Goal: Information Seeking & Learning: Learn about a topic

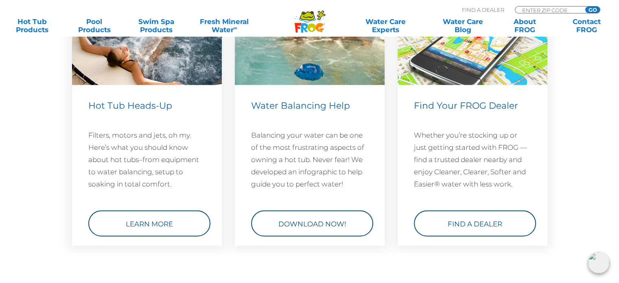
scroll to position [1994, 0]
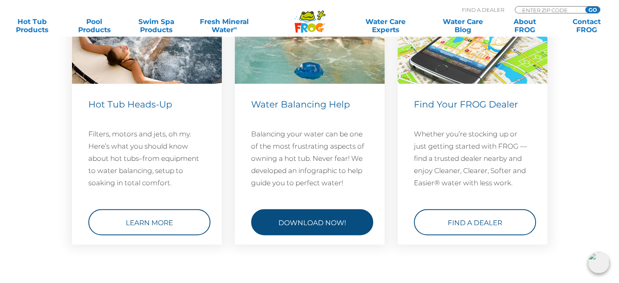
click at [311, 219] on link "Download Now!" at bounding box center [312, 222] width 122 height 26
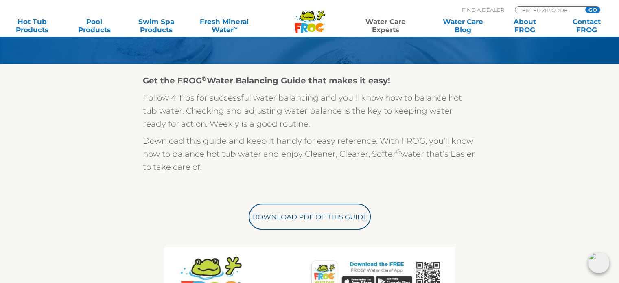
scroll to position [81, 0]
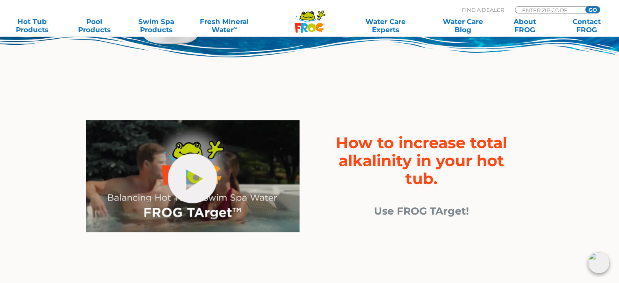
scroll to position [244, 0]
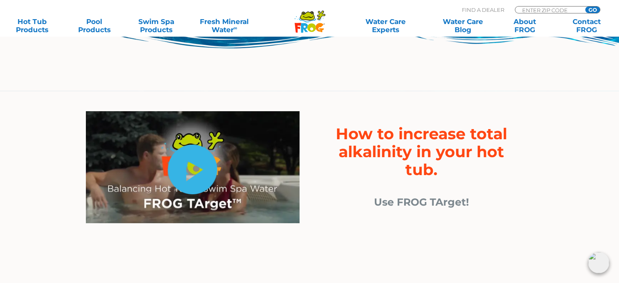
click at [189, 170] on link "hide-me" at bounding box center [192, 169] width 49 height 50
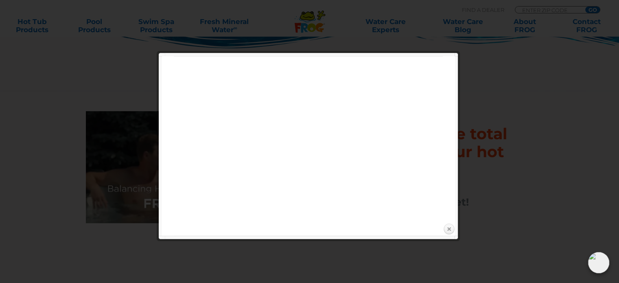
click at [446, 228] on link "Close" at bounding box center [449, 229] width 12 height 12
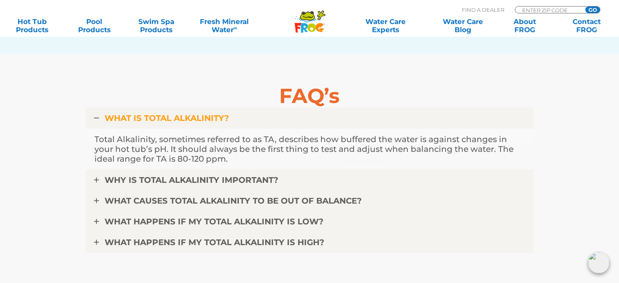
scroll to position [2034, 0]
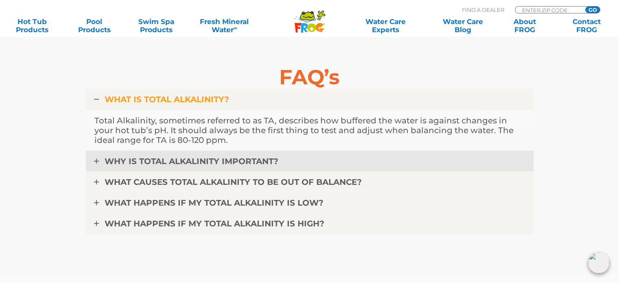
click at [94, 159] on icon at bounding box center [96, 161] width 5 height 5
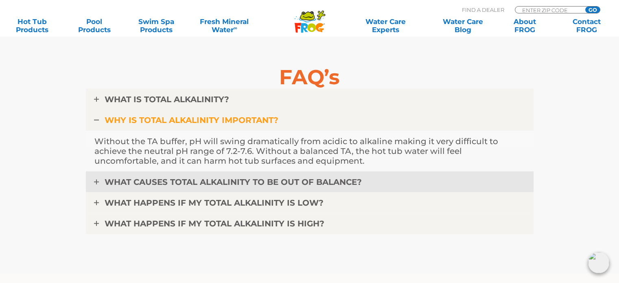
click at [98, 181] on icon at bounding box center [96, 181] width 5 height 5
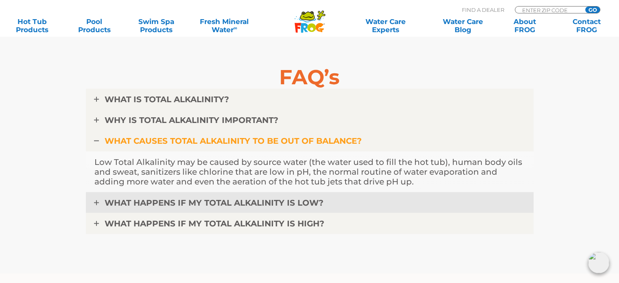
click at [99, 202] on link "WHAT HAPPENS IF MY TOTAL ALKALINITY IS LOW?" at bounding box center [310, 202] width 448 height 21
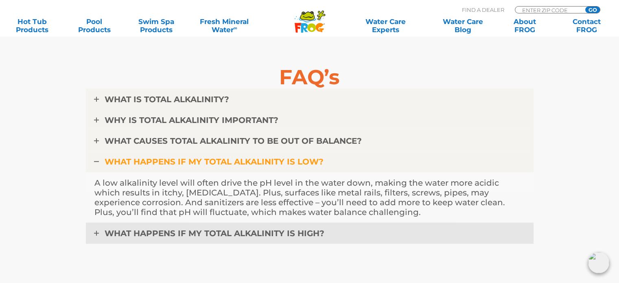
click at [96, 231] on icon at bounding box center [96, 233] width 5 height 5
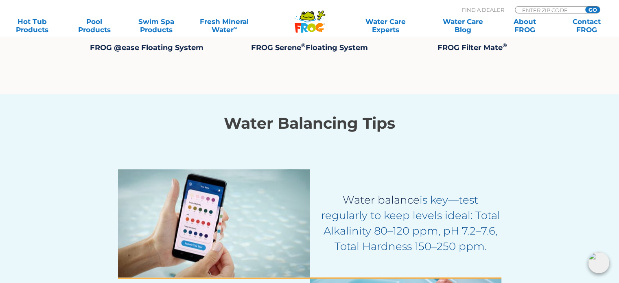
scroll to position [1261, 0]
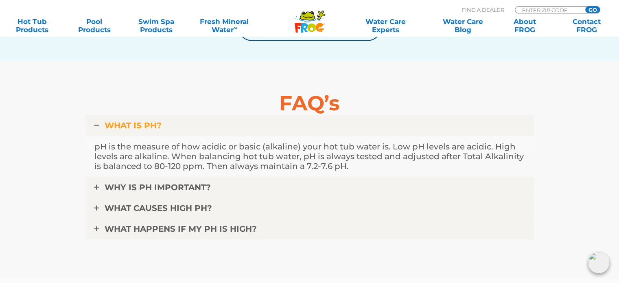
scroll to position [2034, 0]
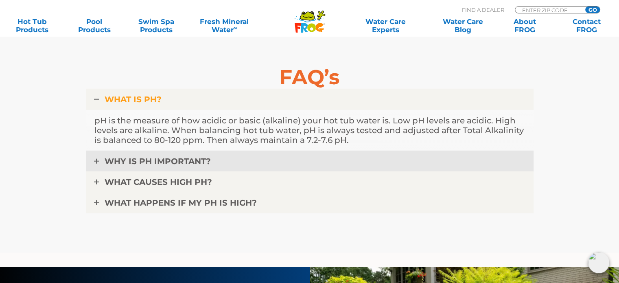
click at [98, 159] on icon at bounding box center [96, 161] width 5 height 5
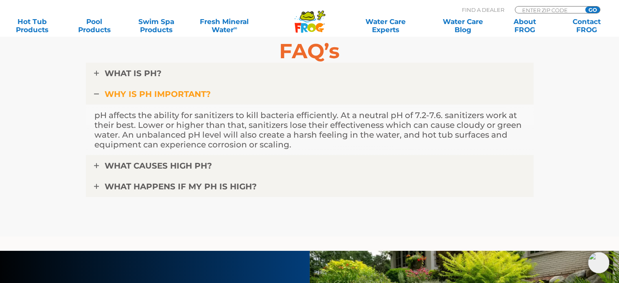
scroll to position [2075, 0]
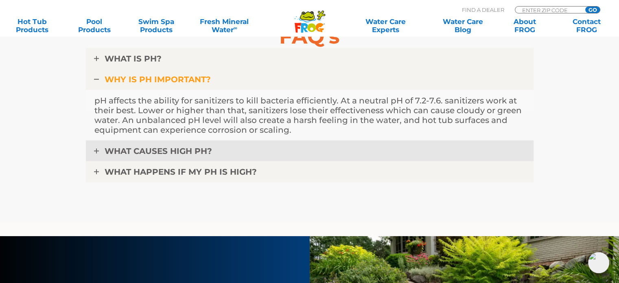
click at [94, 149] on icon at bounding box center [96, 151] width 5 height 5
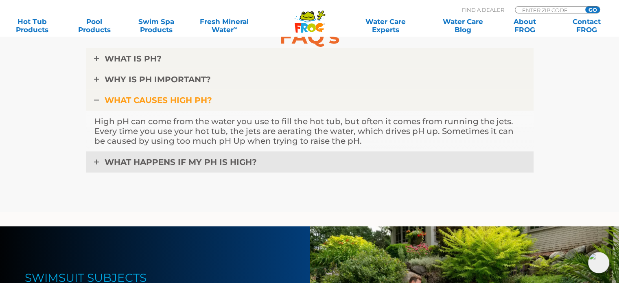
click at [98, 160] on icon at bounding box center [96, 161] width 5 height 5
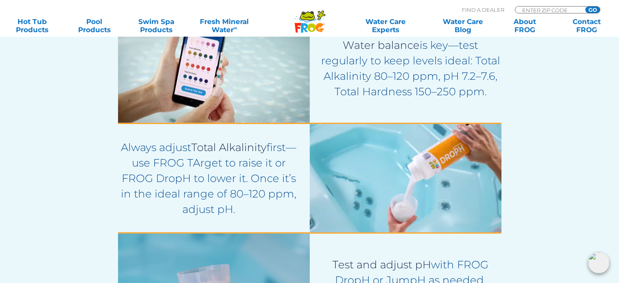
scroll to position [1424, 0]
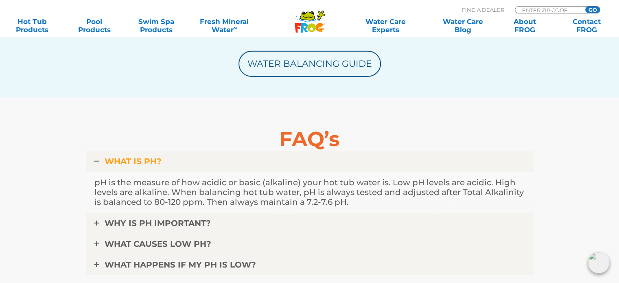
scroll to position [1994, 0]
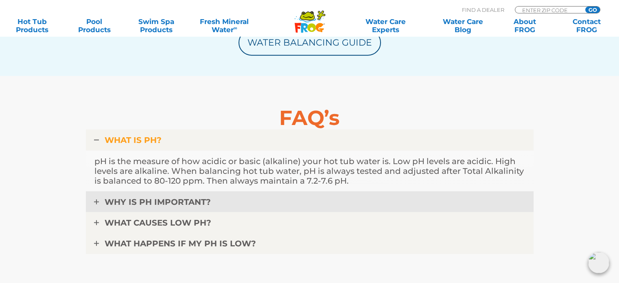
click at [98, 201] on icon at bounding box center [96, 201] width 5 height 5
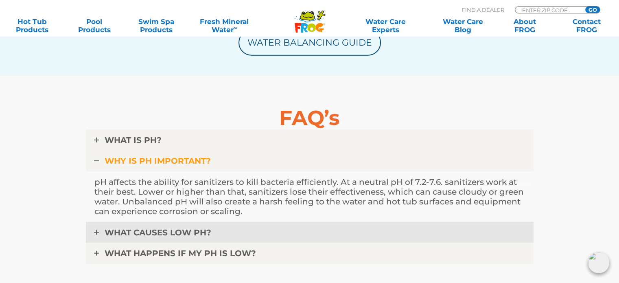
click at [98, 232] on icon at bounding box center [96, 232] width 5 height 5
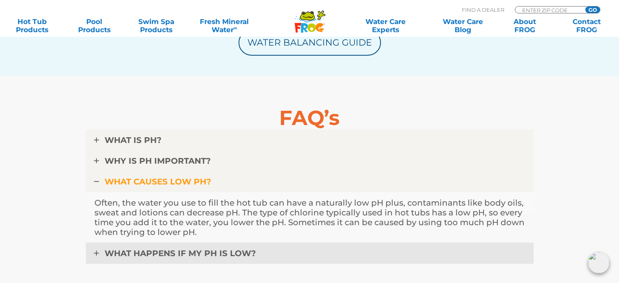
click at [95, 253] on icon at bounding box center [96, 253] width 5 height 5
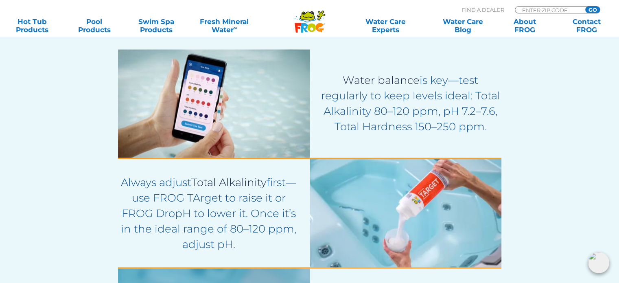
scroll to position [1383, 0]
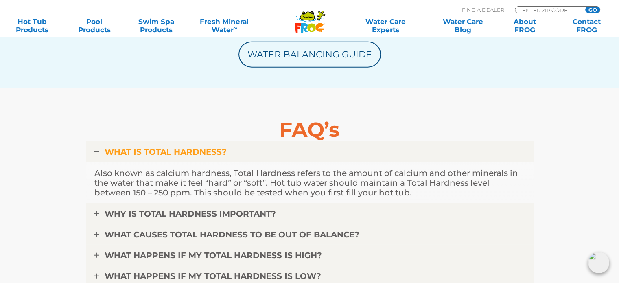
scroll to position [1994, 0]
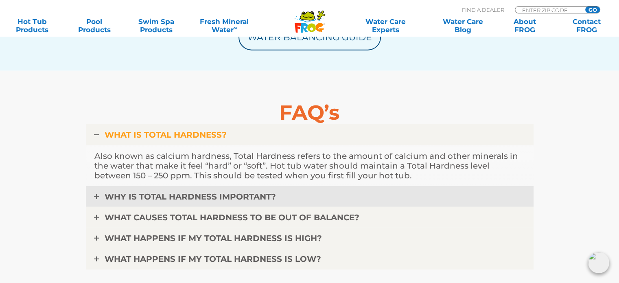
click at [98, 194] on icon at bounding box center [96, 196] width 5 height 5
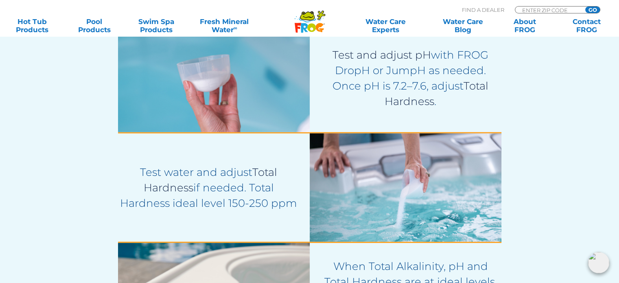
scroll to position [1668, 0]
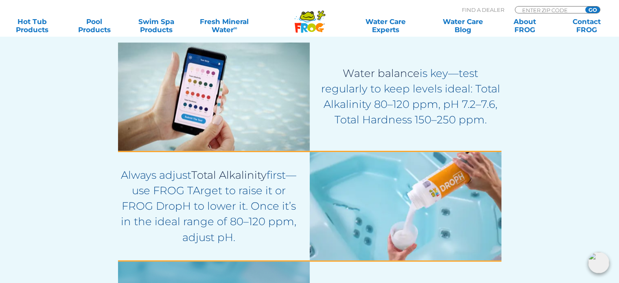
scroll to position [1302, 0]
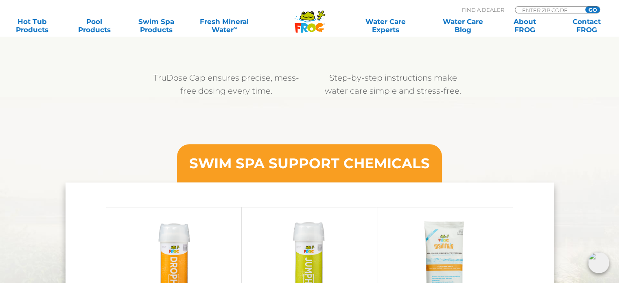
scroll to position [839, 0]
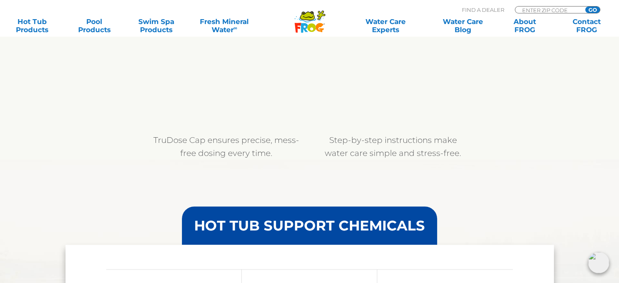
scroll to position [773, 0]
